Goal: Task Accomplishment & Management: Manage account settings

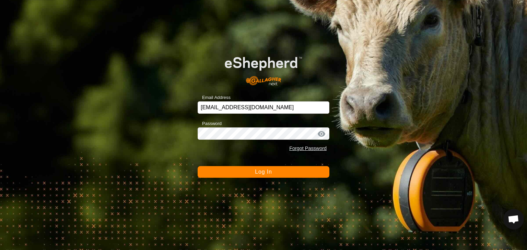
click at [260, 172] on span "Log In" at bounding box center [263, 172] width 17 height 6
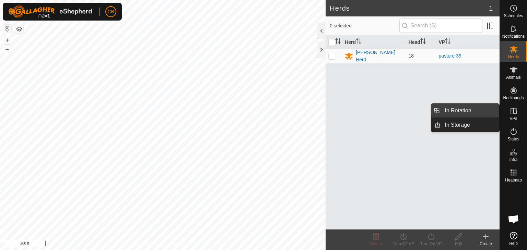
click at [479, 108] on link "In Rotation" at bounding box center [469, 111] width 59 height 14
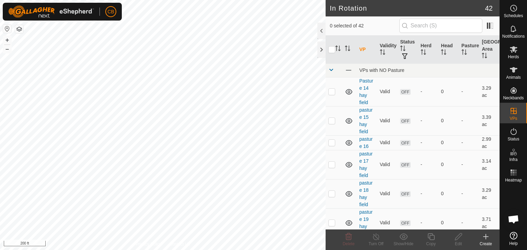
click at [486, 236] on icon at bounding box center [486, 237] width 0 height 5
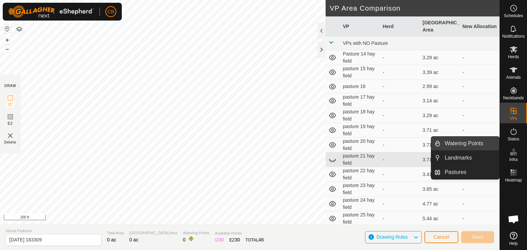
click at [483, 145] on link "Watering Points" at bounding box center [469, 144] width 59 height 14
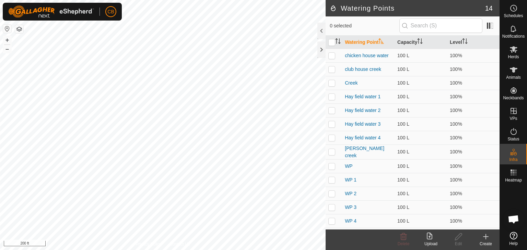
click at [484, 237] on icon at bounding box center [485, 237] width 8 height 8
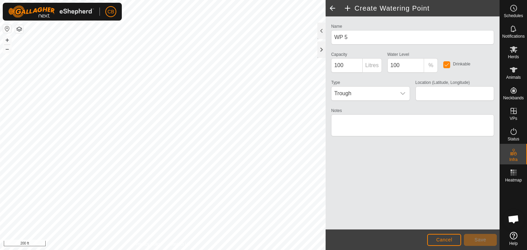
type input "40.114414, -84.696159"
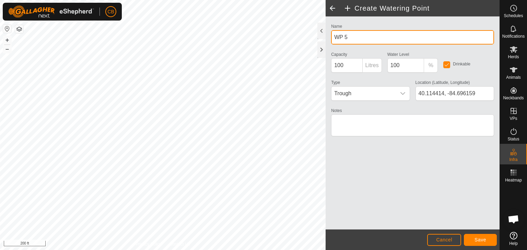
click at [354, 37] on input "WP 5" at bounding box center [412, 37] width 163 height 14
type input "WP at dump"
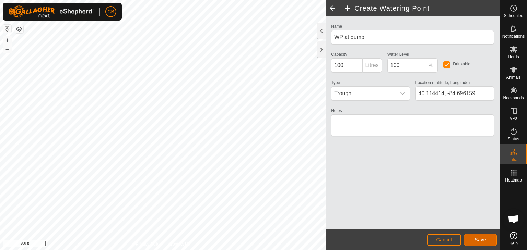
click at [482, 239] on span "Save" at bounding box center [480, 239] width 12 height 5
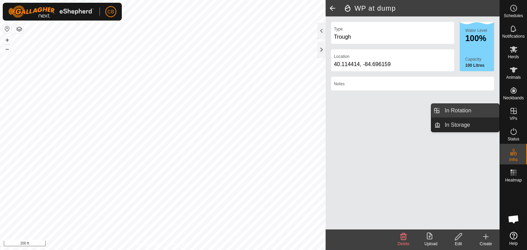
click at [480, 111] on link "In Rotation" at bounding box center [469, 111] width 59 height 14
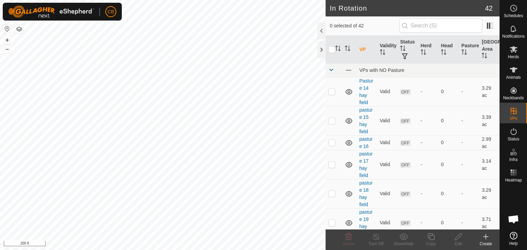
click at [488, 237] on icon at bounding box center [485, 237] width 5 height 0
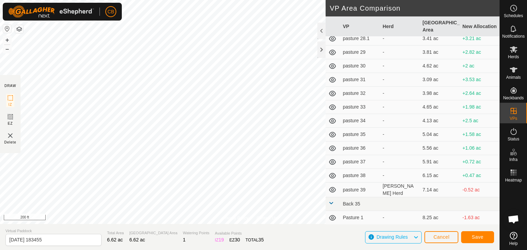
scroll to position [247, 0]
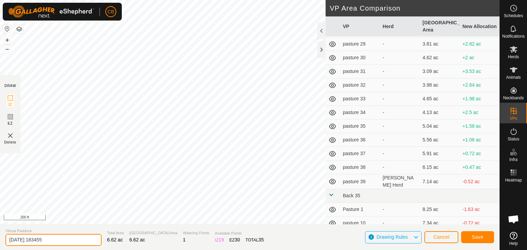
click at [58, 242] on input "[DATE] 183455" at bounding box center [53, 240] width 96 height 12
type input "2"
type input "pasture 40"
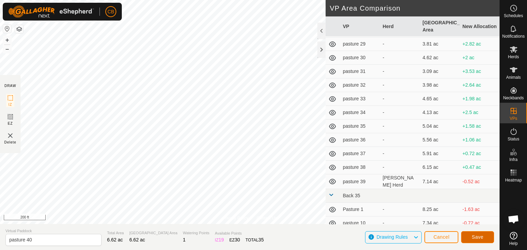
click at [475, 237] on span "Save" at bounding box center [477, 237] width 12 height 5
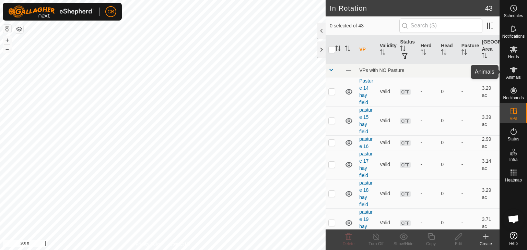
click at [512, 73] on icon at bounding box center [513, 70] width 8 height 8
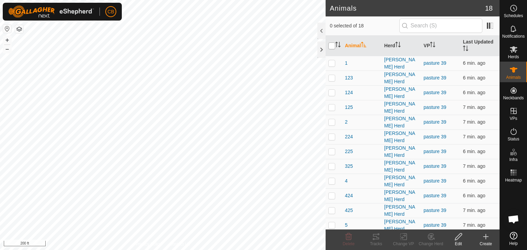
click at [332, 45] on input "checkbox" at bounding box center [331, 46] width 7 height 7
checkbox input "true"
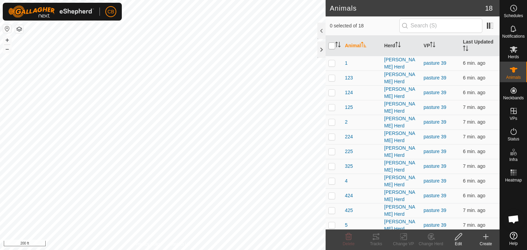
checkbox input "true"
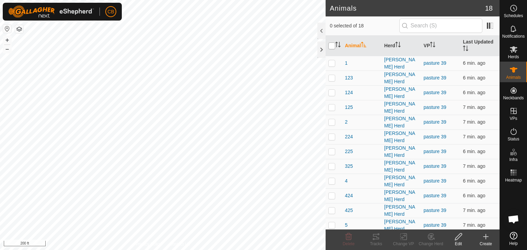
checkbox input "true"
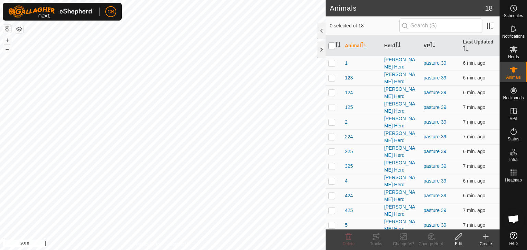
checkbox input "true"
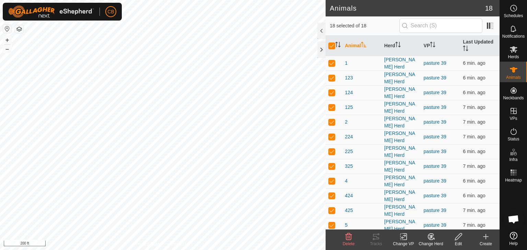
click at [403, 239] on icon at bounding box center [404, 237] width 3 height 6
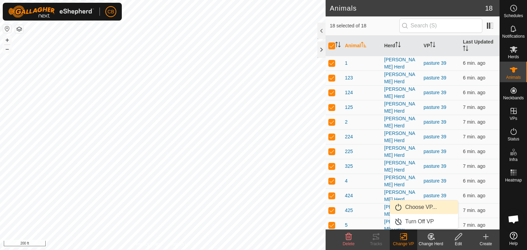
click at [411, 207] on link "Choose VP..." at bounding box center [424, 208] width 68 height 14
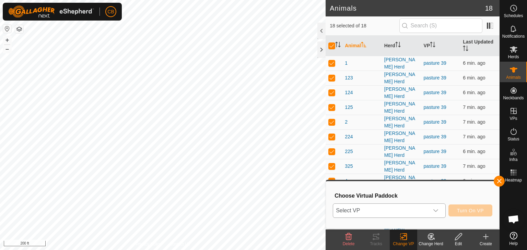
click at [438, 210] on icon "dropdown trigger" at bounding box center [435, 210] width 5 height 3
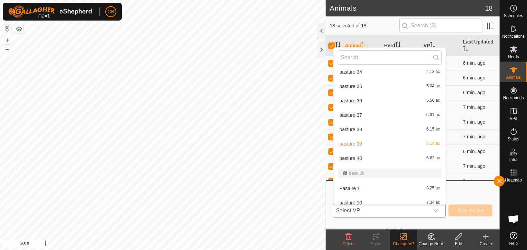
scroll to position [329, 0]
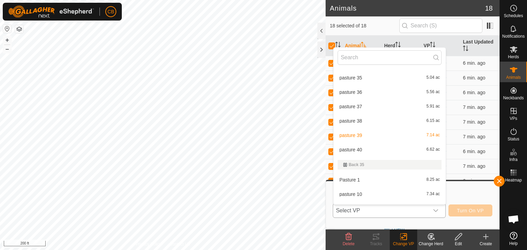
click at [369, 148] on li "pasture 40 6.62 ac" at bounding box center [389, 150] width 112 height 14
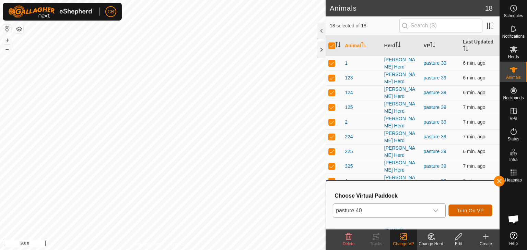
click at [472, 210] on span "Turn On VP" at bounding box center [470, 210] width 27 height 5
